Goal: Task Accomplishment & Management: Manage account settings

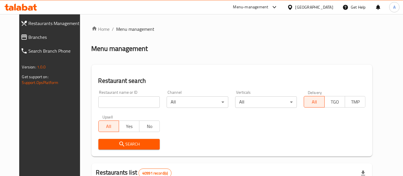
click at [110, 100] on input "search" at bounding box center [129, 101] width 62 height 11
paste input "702292"
type input "702292"
click at [129, 144] on span "Search" at bounding box center [129, 143] width 53 height 7
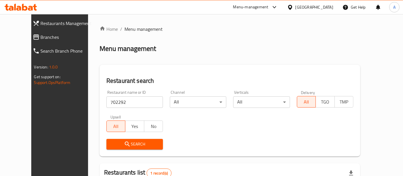
scroll to position [64, 0]
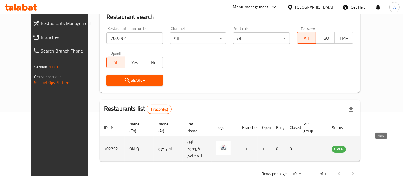
click at [369, 146] on icon "enhanced table" at bounding box center [365, 148] width 6 height 5
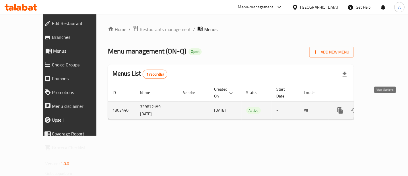
click at [385, 107] on icon "enhanced table" at bounding box center [381, 110] width 7 height 7
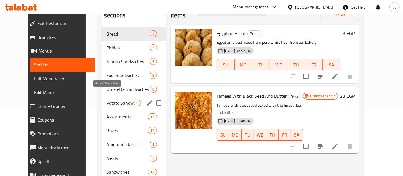
scroll to position [67, 0]
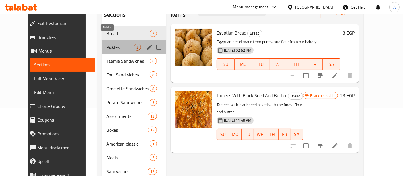
click at [110, 44] on span "Pickles" at bounding box center [119, 47] width 27 height 7
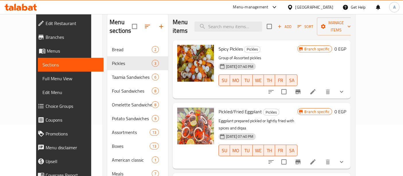
scroll to position [50, 0]
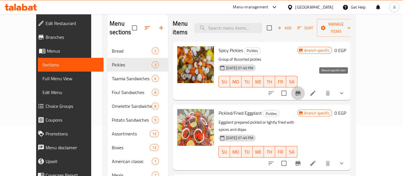
click at [301, 91] on icon "Branch-specific-item" at bounding box center [298, 93] width 5 height 5
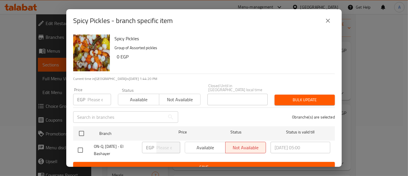
click at [329, 21] on icon "close" at bounding box center [328, 21] width 4 height 4
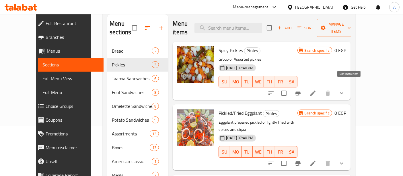
click at [317, 90] on icon at bounding box center [313, 93] width 7 height 7
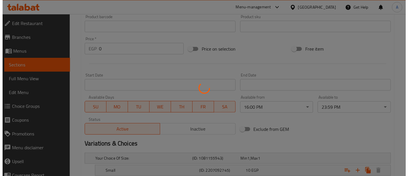
scroll to position [194, 0]
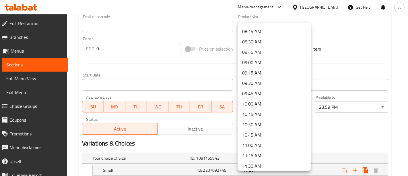
scroll to position [0, 0]
click at [267, 32] on li "00:00 AM" at bounding box center [274, 30] width 73 height 10
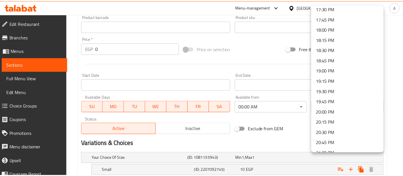
scroll to position [858, 0]
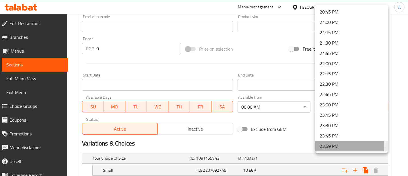
click at [332, 144] on li "23:59 PM" at bounding box center [351, 146] width 73 height 10
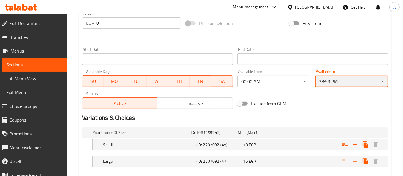
scroll to position [250, 0]
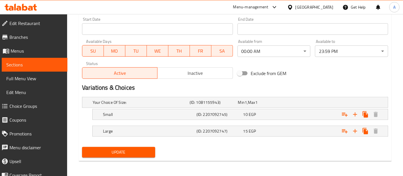
click at [126, 157] on div "Update" at bounding box center [119, 151] width 78 height 15
click at [126, 154] on button "Update" at bounding box center [118, 152] width 73 height 11
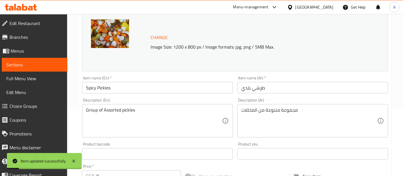
scroll to position [0, 0]
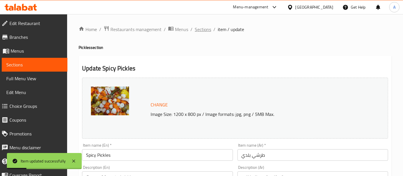
click at [208, 28] on span "Sections" at bounding box center [203, 29] width 16 height 7
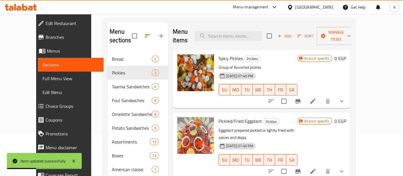
scroll to position [47, 0]
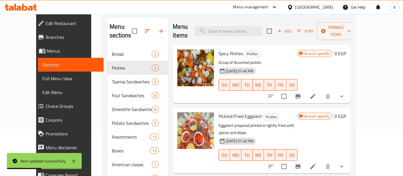
click at [317, 163] on icon at bounding box center [313, 166] width 7 height 7
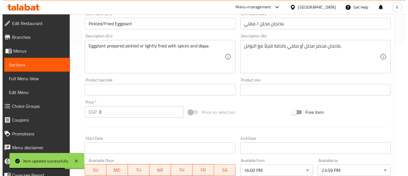
scroll to position [194, 0]
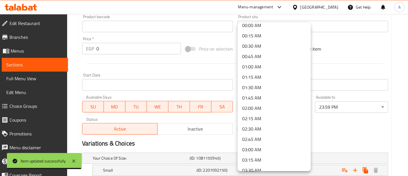
scroll to position [0, 0]
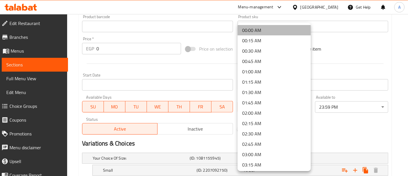
click at [281, 31] on li "00:00 AM" at bounding box center [274, 30] width 73 height 10
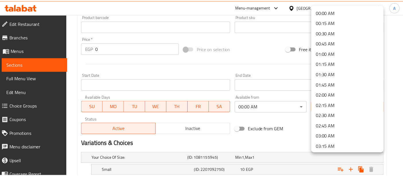
scroll to position [858, 0]
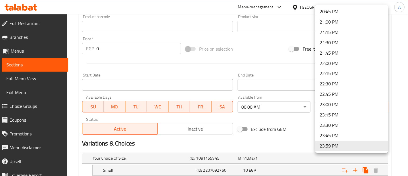
click at [301, 129] on div at bounding box center [204, 88] width 408 height 176
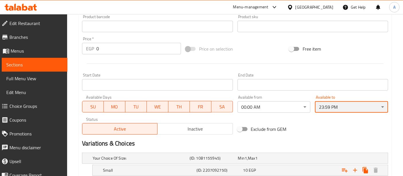
scroll to position [250, 0]
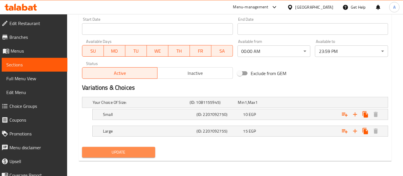
click at [121, 149] on span "Update" at bounding box center [119, 151] width 64 height 7
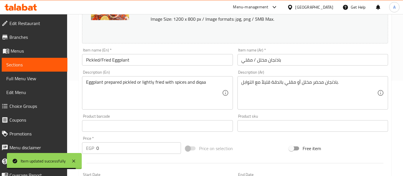
scroll to position [0, 0]
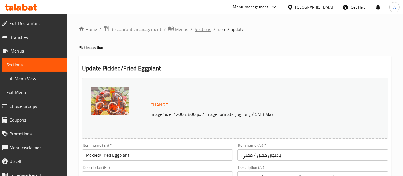
click at [202, 31] on span "Sections" at bounding box center [203, 29] width 16 height 7
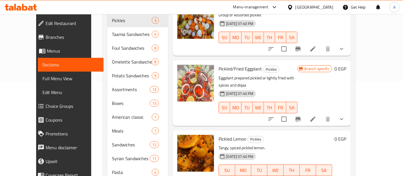
scroll to position [95, 0]
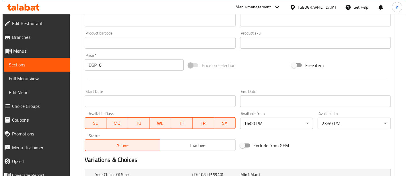
scroll to position [178, 0]
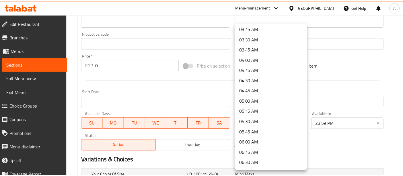
scroll to position [0, 0]
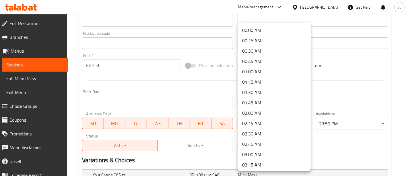
click at [256, 31] on li "00:00 AM" at bounding box center [274, 30] width 73 height 10
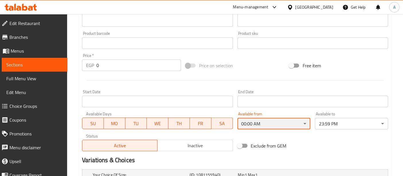
scroll to position [250, 0]
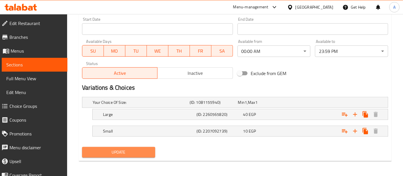
click at [135, 149] on span "Update" at bounding box center [119, 151] width 64 height 7
click at [132, 153] on span "Update" at bounding box center [119, 151] width 64 height 7
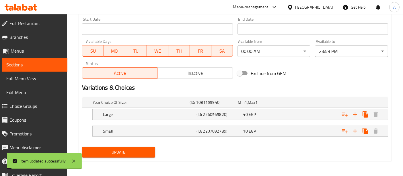
scroll to position [0, 0]
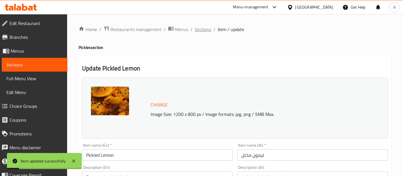
click at [204, 30] on span "Sections" at bounding box center [203, 29] width 16 height 7
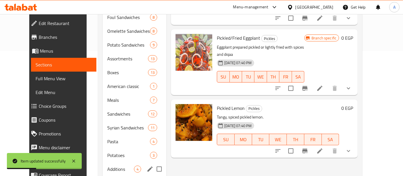
scroll to position [175, 0]
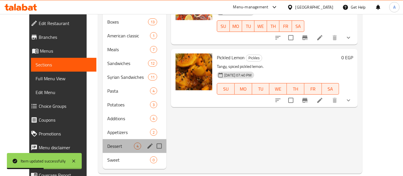
click at [112, 139] on div "Dessert 4" at bounding box center [135, 146] width 64 height 14
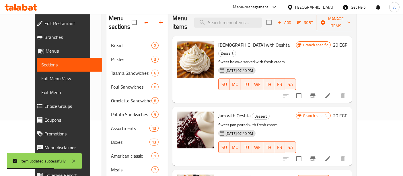
scroll to position [10, 0]
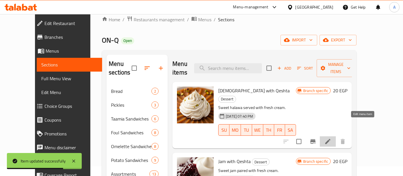
click at [331, 138] on icon at bounding box center [328, 141] width 7 height 7
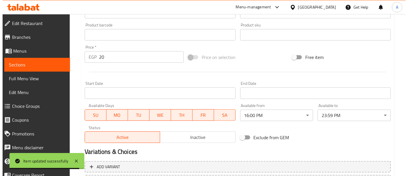
scroll to position [218, 0]
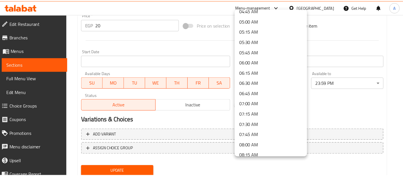
scroll to position [0, 0]
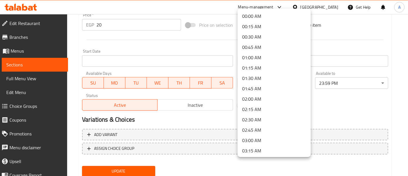
click at [269, 16] on li "00:00 AM" at bounding box center [274, 16] width 73 height 10
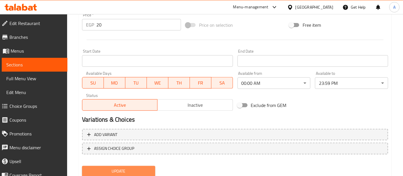
click at [122, 174] on button "Update" at bounding box center [118, 171] width 73 height 11
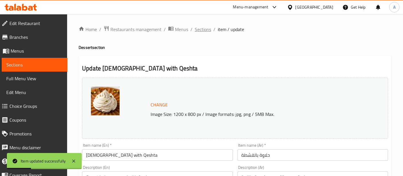
click at [203, 29] on span "Sections" at bounding box center [203, 29] width 16 height 7
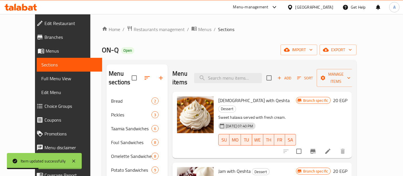
scroll to position [55, 0]
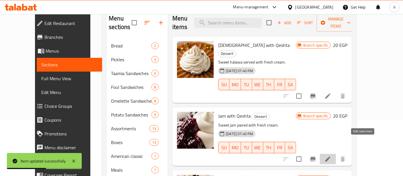
click at [331, 155] on icon at bounding box center [328, 158] width 7 height 7
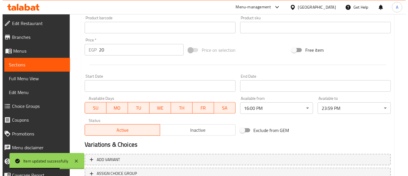
scroll to position [195, 0]
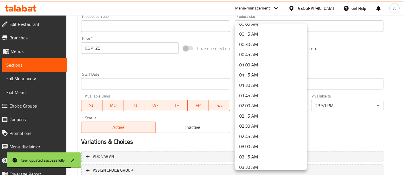
scroll to position [0, 0]
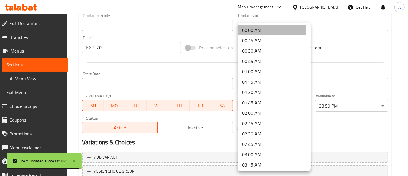
click at [250, 31] on li "00:00 AM" at bounding box center [274, 30] width 73 height 10
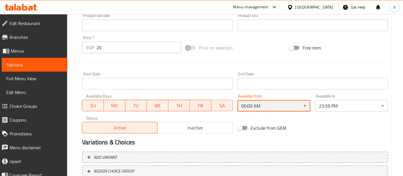
scroll to position [237, 0]
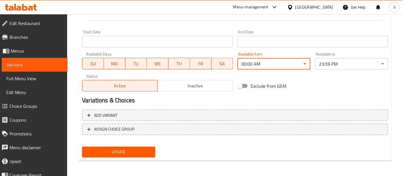
click at [125, 149] on span "Update" at bounding box center [119, 151] width 64 height 7
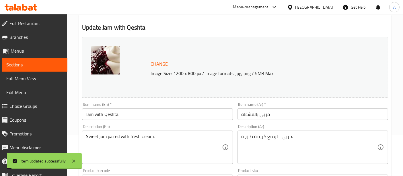
scroll to position [0, 0]
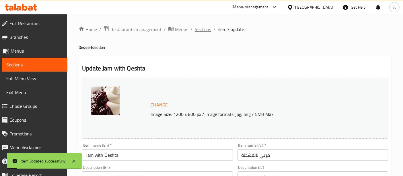
click at [203, 30] on span "Sections" at bounding box center [203, 29] width 16 height 7
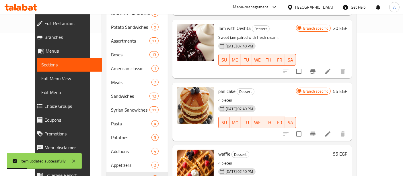
scroll to position [144, 0]
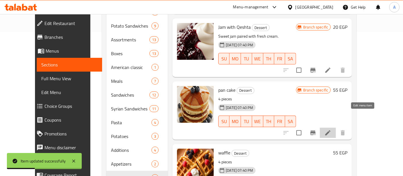
click at [331, 129] on icon at bounding box center [328, 132] width 7 height 7
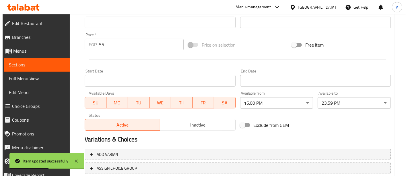
scroll to position [199, 0]
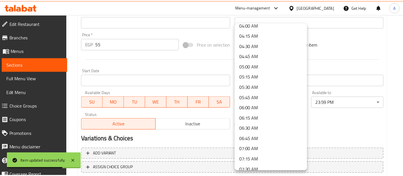
scroll to position [0, 0]
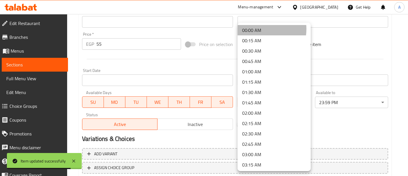
click at [255, 29] on li "00:00 AM" at bounding box center [274, 30] width 73 height 10
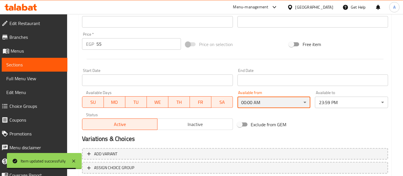
scroll to position [237, 0]
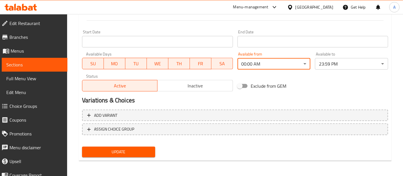
click at [121, 146] on button "Update" at bounding box center [118, 151] width 73 height 11
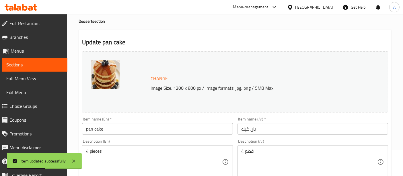
scroll to position [0, 0]
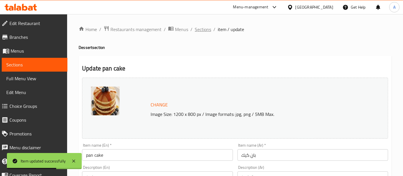
click at [202, 31] on span "Sections" at bounding box center [203, 29] width 16 height 7
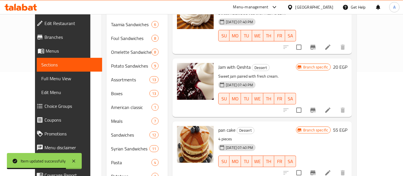
scroll to position [175, 0]
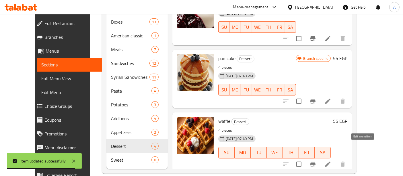
click at [331, 160] on icon at bounding box center [328, 163] width 7 height 7
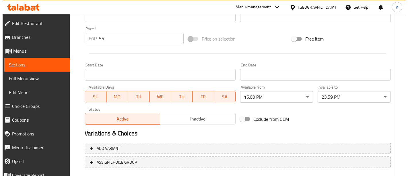
scroll to position [205, 0]
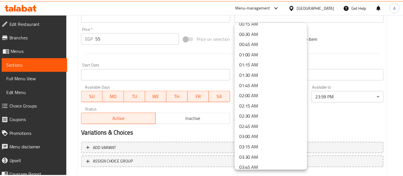
scroll to position [0, 0]
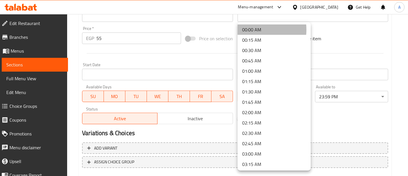
click at [246, 30] on li "00:00 AM" at bounding box center [274, 29] width 73 height 10
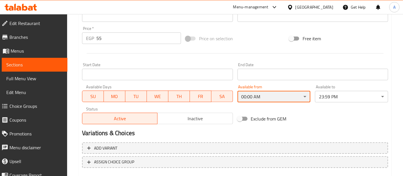
scroll to position [237, 0]
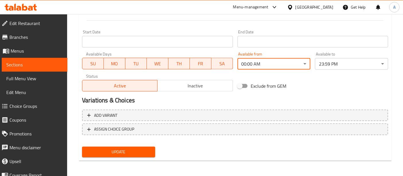
click at [105, 156] on button "Update" at bounding box center [118, 151] width 73 height 11
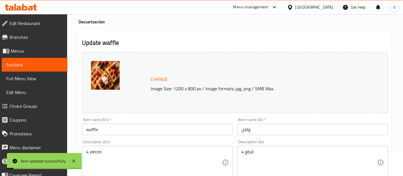
scroll to position [0, 0]
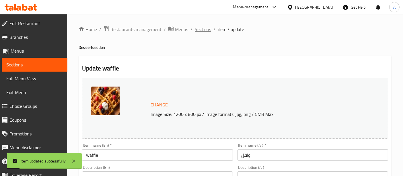
click at [199, 30] on span "Sections" at bounding box center [203, 29] width 16 height 7
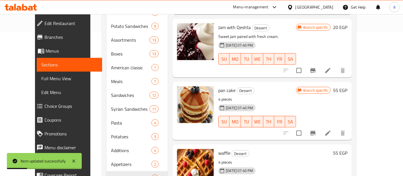
scroll to position [175, 0]
